Goal: Task Accomplishment & Management: Manage account settings

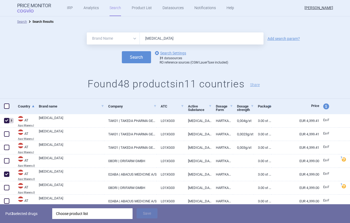
select select "brandName"
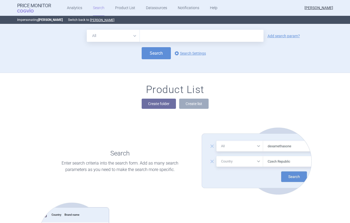
click at [118, 36] on select "All Brand Name ATC Company Active Substance Country Newer than" at bounding box center [113, 36] width 53 height 12
click at [151, 104] on button "Create folder" at bounding box center [159, 103] width 34 height 10
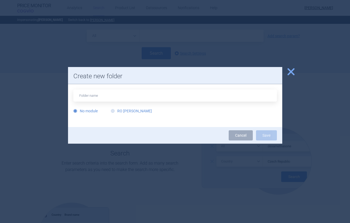
click at [125, 113] on label "RO [PERSON_NAME]" at bounding box center [131, 110] width 41 height 5
click at [116, 113] on input "RO [PERSON_NAME]" at bounding box center [113, 110] width 5 height 5
radio input "true"
click at [128, 98] on input "text" at bounding box center [174, 95] width 203 height 12
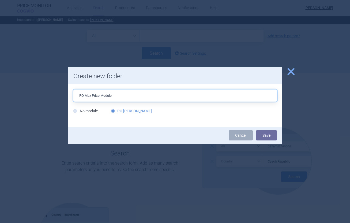
type input "RO Max Price Module"
click at [269, 135] on button "Save" at bounding box center [266, 135] width 21 height 10
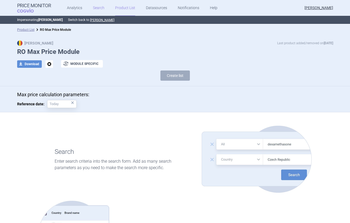
click at [100, 8] on link "Search" at bounding box center [99, 8] width 12 height 16
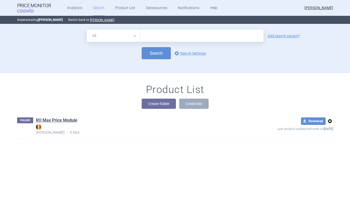
click at [118, 37] on select "All Brand Name ATC Company Active Substance Country Newer than" at bounding box center [113, 36] width 53 height 12
select select "mah"
click at [87, 30] on select "All Brand Name ATC Company Active Substance Country Newer than" at bounding box center [113, 36] width 53 height 12
click at [151, 38] on input "text" at bounding box center [202, 36] width 124 height 12
type input "servier"
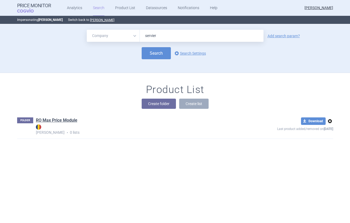
click button "Search" at bounding box center [156, 53] width 29 height 12
select select "mah"
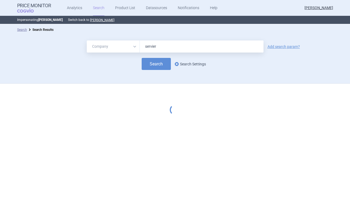
click at [187, 64] on link "options Search Settings" at bounding box center [189, 64] width 32 height 6
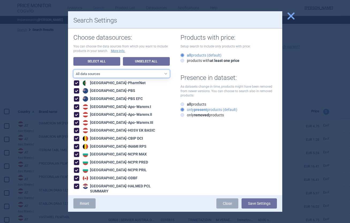
click at [142, 73] on select "All data sources RO reference sources ([MEDICAL_DATA] LauerTaxe included) EU" at bounding box center [121, 74] width 96 height 8
select select "1f515b7c-93d7-44be-9d8f-32930cf2bbf2"
click at [73, 70] on select "All data sources RO reference sources ([MEDICAL_DATA] LauerTaxe included) EU" at bounding box center [121, 74] width 96 height 8
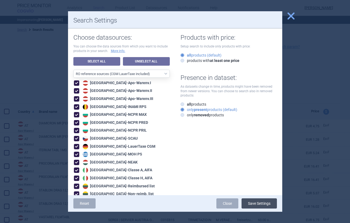
click at [255, 202] on button "Save Settings" at bounding box center [258, 203] width 35 height 10
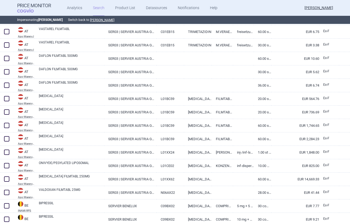
scroll to position [96, 0]
select select "mah"
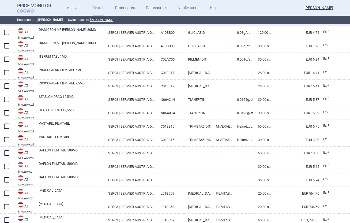
scroll to position [0, 0]
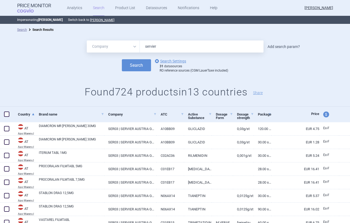
click at [290, 46] on link "Add search param?" at bounding box center [283, 47] width 32 height 4
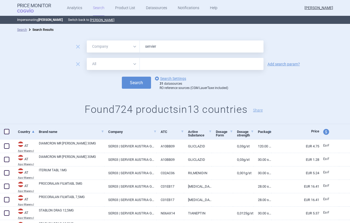
click at [99, 65] on select "All Brand Name ATC Company Active Substance Country Newer than" at bounding box center [113, 64] width 53 height 12
select select "country"
click at [87, 58] on select "All Brand Name ATC Company Active Substance Country Newer than" at bounding box center [113, 64] width 53 height 12
click at [159, 68] on div at bounding box center [202, 64] width 124 height 12
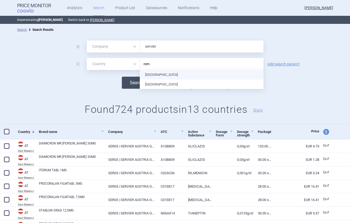
type input "[GEOGRAPHIC_DATA]"
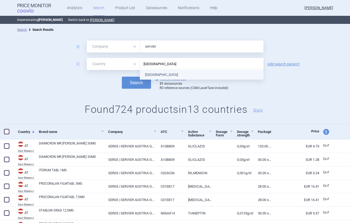
click at [168, 75] on ul "[GEOGRAPHIC_DATA]" at bounding box center [202, 75] width 124 height 10
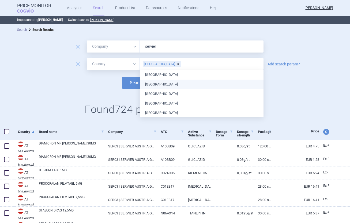
click at [97, 97] on div "remove All Brand Name ATC Company Active Substance Country Newer than servier r…" at bounding box center [175, 79] width 350 height 89
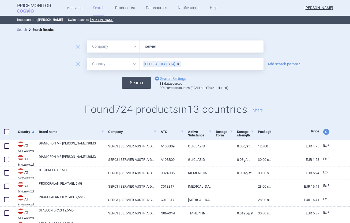
click at [145, 83] on button "Search" at bounding box center [136, 83] width 29 height 12
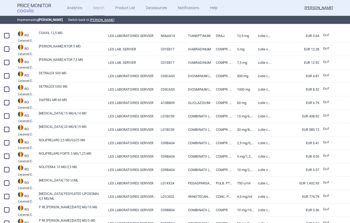
scroll to position [109, 0]
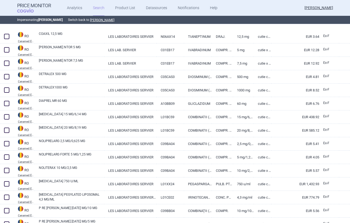
select select "mah"
select select "country"
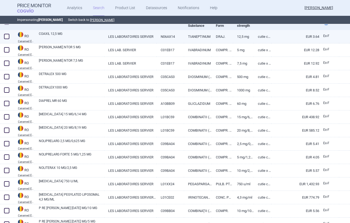
click at [46, 36] on link "COAXIL 12,5 MG" at bounding box center [71, 36] width 65 height 10
select select "EUR"
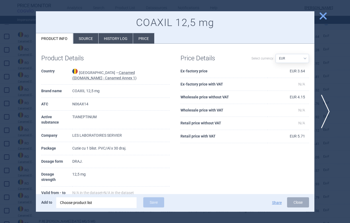
click at [79, 92] on td "COAXIL 12,5 mg" at bounding box center [120, 91] width 97 height 13
copy td "COAXIL"
click at [31, 26] on div at bounding box center [175, 111] width 350 height 223
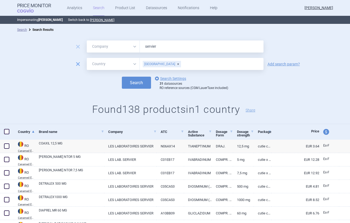
click at [79, 62] on span "remove" at bounding box center [77, 63] width 7 height 7
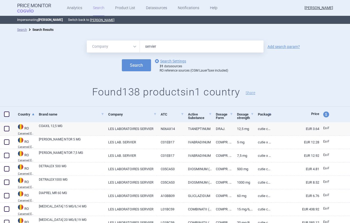
click at [104, 49] on select "All Brand Name ATC Company Active Substance Country Newer than" at bounding box center [113, 46] width 53 height 12
select select "brandName"
click at [87, 40] on select "All Brand Name ATC Company Active Substance Country Newer than" at bounding box center [113, 46] width 53 height 12
click at [160, 44] on input "servier" at bounding box center [202, 46] width 124 height 12
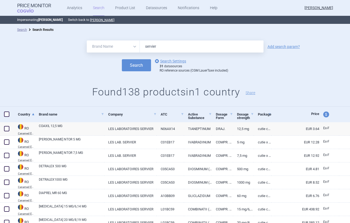
paste input "COAXIL"
type input "COAXIL"
click at [143, 65] on button "Search" at bounding box center [136, 65] width 29 height 12
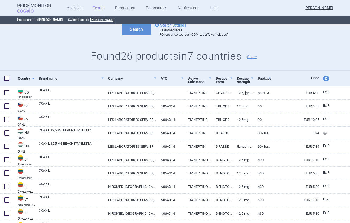
scroll to position [54, 0]
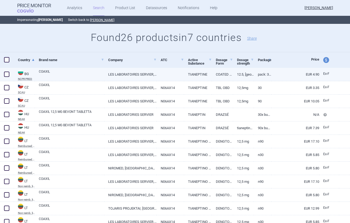
click at [5, 73] on span at bounding box center [6, 73] width 5 height 5
checkbox input "true"
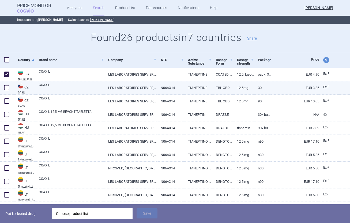
click at [7, 89] on span at bounding box center [6, 87] width 5 height 5
checkbox input "true"
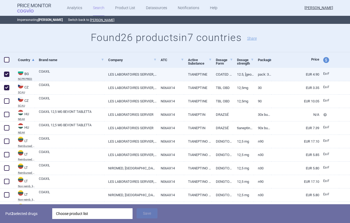
click at [54, 75] on link "COAXIL" at bounding box center [71, 74] width 65 height 10
select select "EUR"
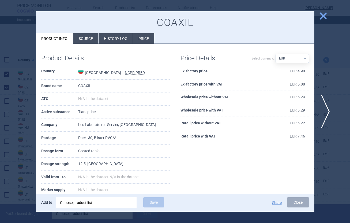
click at [18, 37] on div at bounding box center [175, 111] width 350 height 223
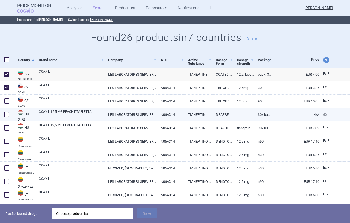
click at [6, 115] on span at bounding box center [6, 114] width 5 height 5
checkbox input "true"
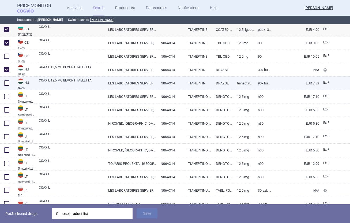
scroll to position [100, 0]
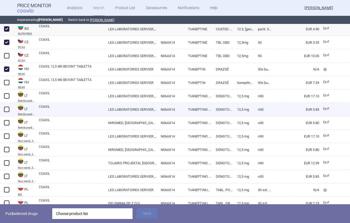
click at [8, 111] on span at bounding box center [6, 109] width 5 height 5
checkbox input "true"
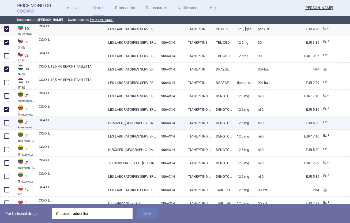
click at [10, 124] on span at bounding box center [7, 123] width 8 height 8
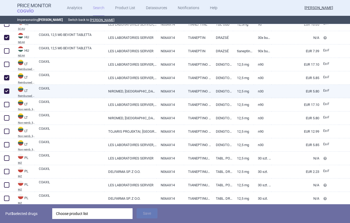
scroll to position [131, 0]
click at [5, 92] on span at bounding box center [6, 90] width 5 height 5
checkbox input "false"
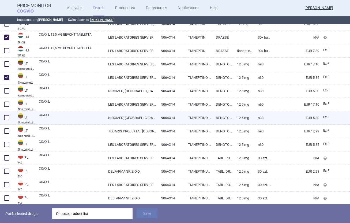
click at [8, 120] on span at bounding box center [7, 117] width 8 height 8
click at [5, 119] on span at bounding box center [6, 117] width 5 height 5
checkbox input "false"
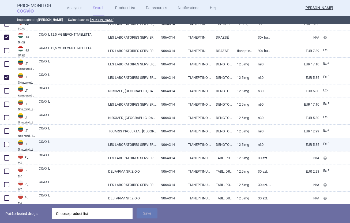
click at [9, 145] on span at bounding box center [6, 144] width 5 height 5
checkbox input "true"
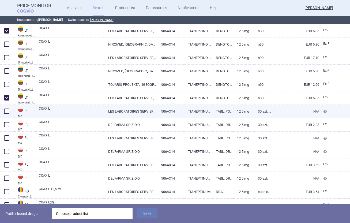
scroll to position [109, 0]
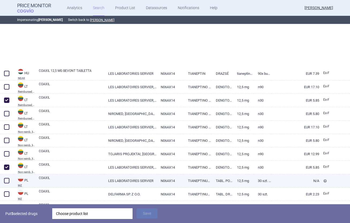
select select "brandName"
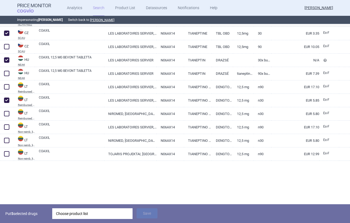
scroll to position [0, 0]
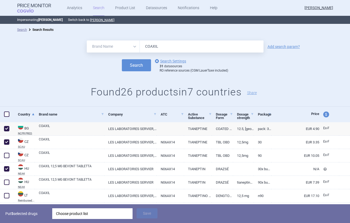
click at [284, 49] on div "All Brand Name ATC Company Active Substance Country Newer than COAXIL Add searc…" at bounding box center [175, 46] width 350 height 12
click at [291, 44] on div "All Brand Name ATC Company Active Substance Country Newer than COAXIL Add searc…" at bounding box center [175, 46] width 350 height 12
click at [289, 48] on link "Add search param?" at bounding box center [283, 47] width 32 height 4
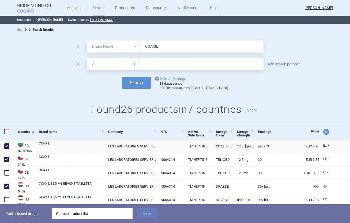
click at [112, 63] on select "All Brand Name ATC Company Active Substance Country Newer than" at bounding box center [113, 64] width 53 height 12
select select "mah"
click at [87, 58] on select "All Brand Name ATC Company Active Substance Country Newer than" at bounding box center [113, 64] width 53 height 12
click at [151, 64] on input "text" at bounding box center [202, 64] width 124 height 12
type input "servier"
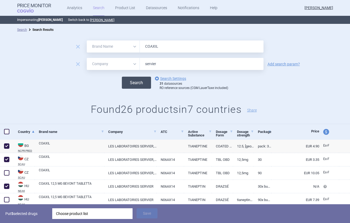
click at [136, 82] on button "Search" at bounding box center [136, 83] width 29 height 12
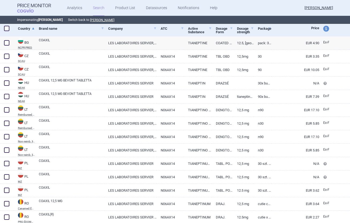
scroll to position [103, 0]
click at [5, 46] on span at bounding box center [7, 43] width 8 height 8
checkbox input "true"
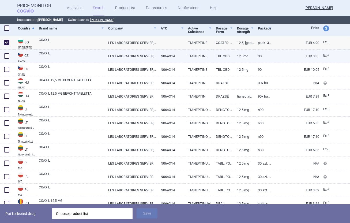
click at [7, 56] on span at bounding box center [6, 55] width 5 height 5
checkbox input "true"
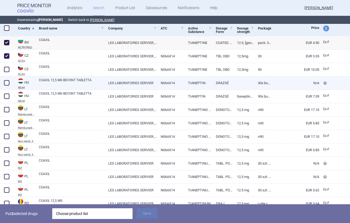
click at [6, 84] on span at bounding box center [6, 82] width 5 height 5
checkbox input "true"
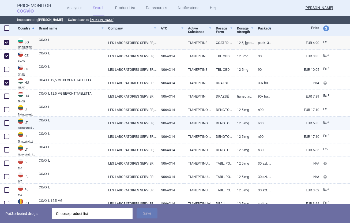
click at [7, 120] on span at bounding box center [6, 122] width 5 height 5
checkbox input "true"
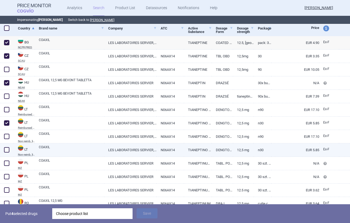
click at [8, 150] on span at bounding box center [6, 149] width 5 height 5
checkbox input "true"
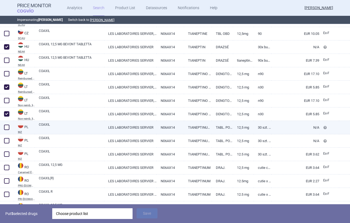
scroll to position [140, 0]
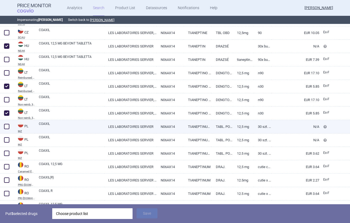
click at [6, 127] on span at bounding box center [6, 126] width 5 height 5
checkbox input "true"
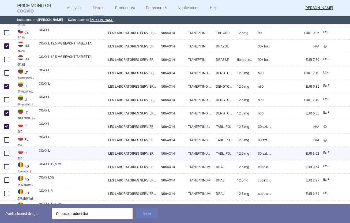
click at [10, 151] on span at bounding box center [7, 153] width 8 height 8
checkbox input "true"
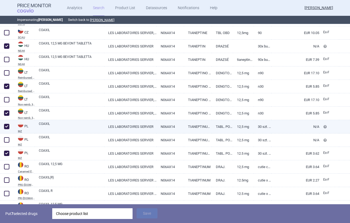
click at [7, 127] on span at bounding box center [6, 126] width 5 height 5
checkbox input "false"
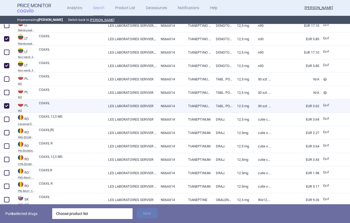
scroll to position [188, 0]
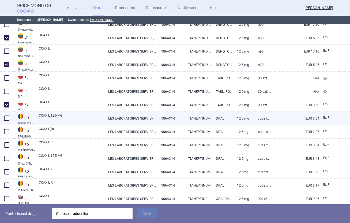
click at [7, 119] on span at bounding box center [6, 117] width 5 height 5
checkbox input "true"
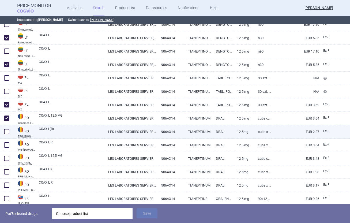
click at [7, 131] on span at bounding box center [6, 131] width 5 height 5
checkbox input "true"
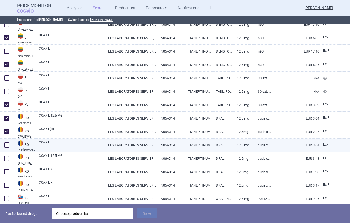
click at [7, 144] on span at bounding box center [6, 144] width 5 height 5
checkbox input "true"
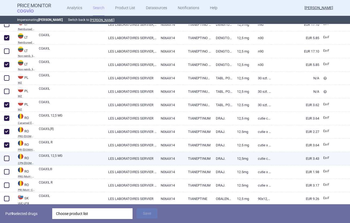
click at [7, 159] on span at bounding box center [6, 157] width 5 height 5
checkbox input "true"
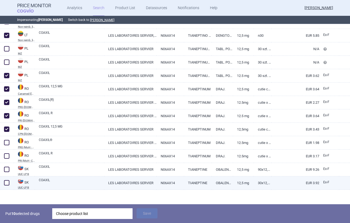
scroll to position [219, 0]
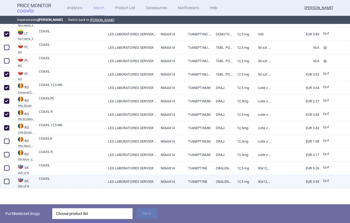
click at [9, 177] on div at bounding box center [7, 181] width 14 height 13
click at [5, 181] on span at bounding box center [6, 180] width 5 height 5
checkbox input "true"
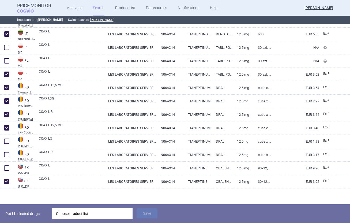
click at [94, 213] on div "Choose product list" at bounding box center [92, 213] width 73 height 11
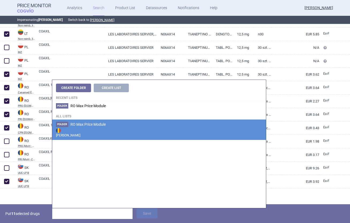
click at [79, 130] on strong "[PERSON_NAME]" at bounding box center [159, 132] width 206 height 11
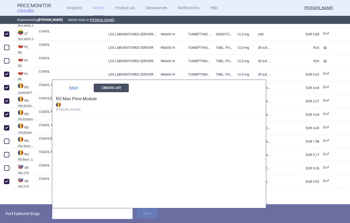
click at [109, 89] on button "Create List" at bounding box center [111, 87] width 35 height 9
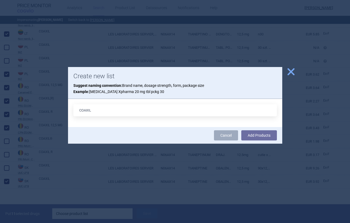
type input "COAXIL 12,5 MG 30"
click at [255, 135] on button "Add Products" at bounding box center [259, 135] width 36 height 10
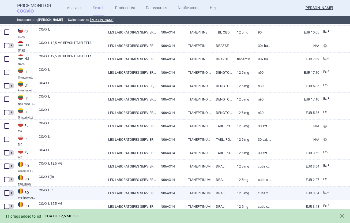
scroll to position [136, 0]
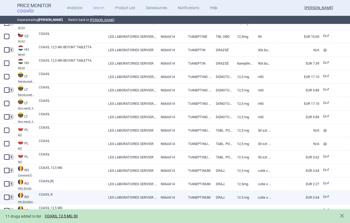
select select "brandName"
select select "mah"
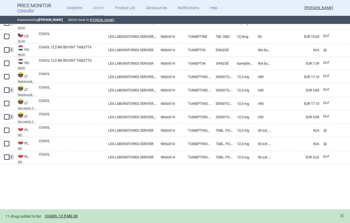
scroll to position [0, 0]
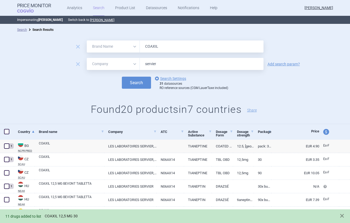
click at [70, 216] on link "COAXIL 12,5 MG 30" at bounding box center [61, 216] width 33 height 5
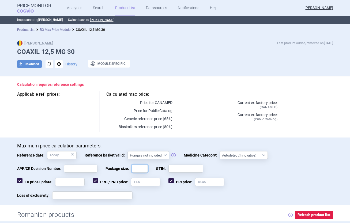
click at [142, 169] on input "Package size:" at bounding box center [140, 168] width 16 height 8
type input "30"
click at [121, 167] on span "Package size:" at bounding box center [118, 168] width 26 height 8
click at [132, 167] on input "30" at bounding box center [140, 168] width 16 height 8
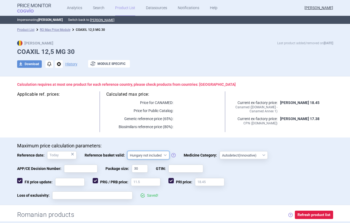
click at [142, 151] on select "Hungary not included [GEOGRAPHIC_DATA] included Since 29. 3. 2017 Since 9. 12. …" at bounding box center [148, 155] width 42 height 8
select select "[DATE]"
click at [127, 151] on select "Hungary not included [GEOGRAPHIC_DATA] included Since 29. 3. 2017 Since 9. 12. …" at bounding box center [148, 155] width 42 height 8
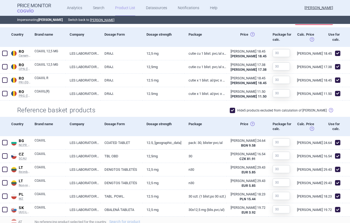
scroll to position [203, 0]
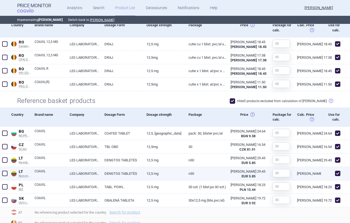
click at [337, 172] on span at bounding box center [337, 172] width 5 height 5
checkbox input "false"
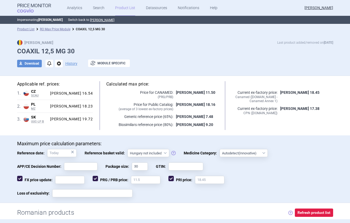
scroll to position [0, 0]
